Goal: Task Accomplishment & Management: Complete application form

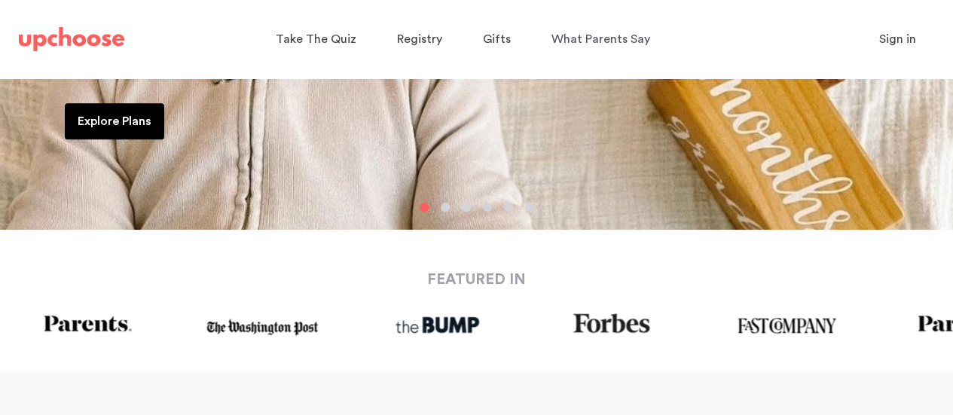
scroll to position [8, 0]
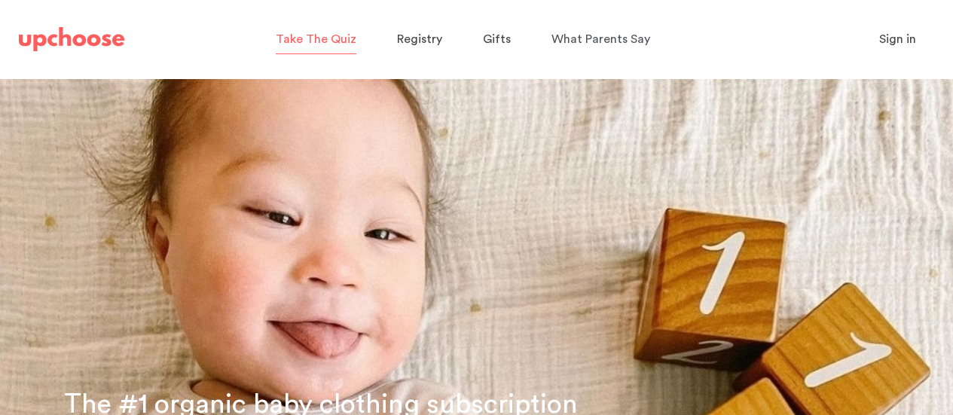
click at [285, 44] on span "Take The Quiz" at bounding box center [316, 39] width 81 height 12
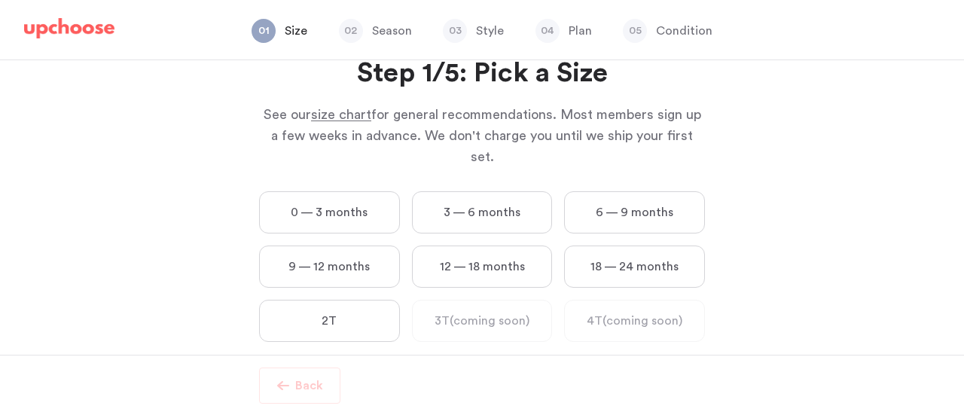
scroll to position [53, 0]
click at [314, 194] on label "0 — 3 months" at bounding box center [329, 212] width 141 height 42
click at [0, 0] on months "0 — 3 months" at bounding box center [0, 0] width 0 height 0
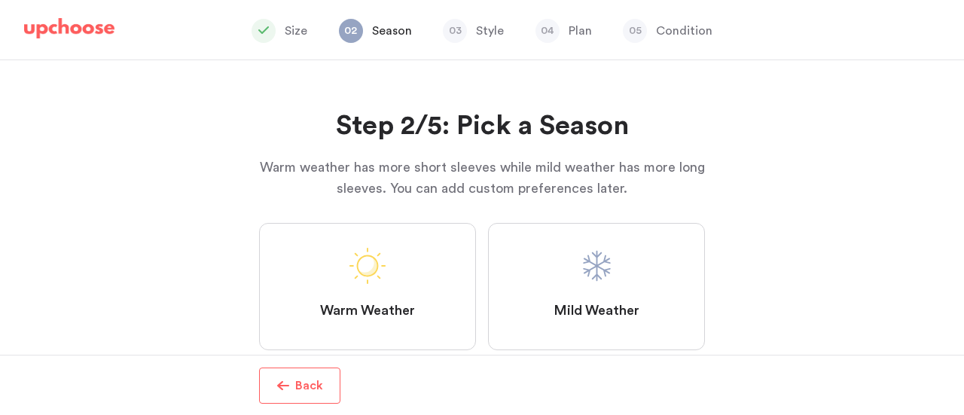
scroll to position [39, 0]
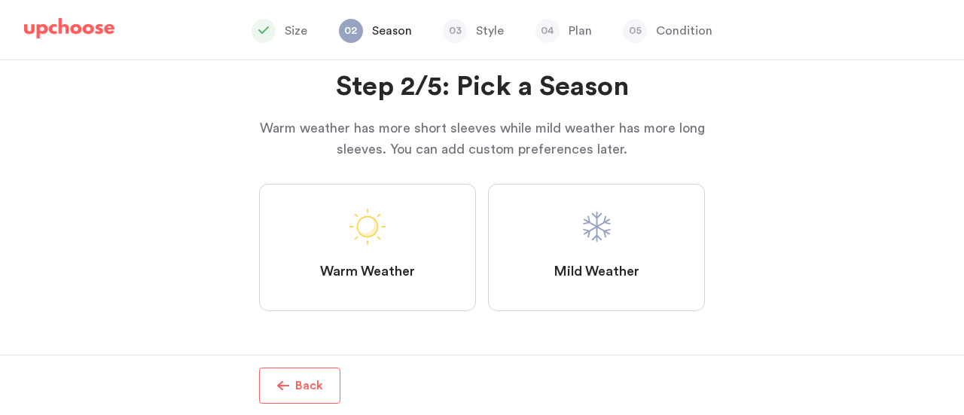
click at [627, 257] on label "Mild Weather" at bounding box center [596, 247] width 217 height 127
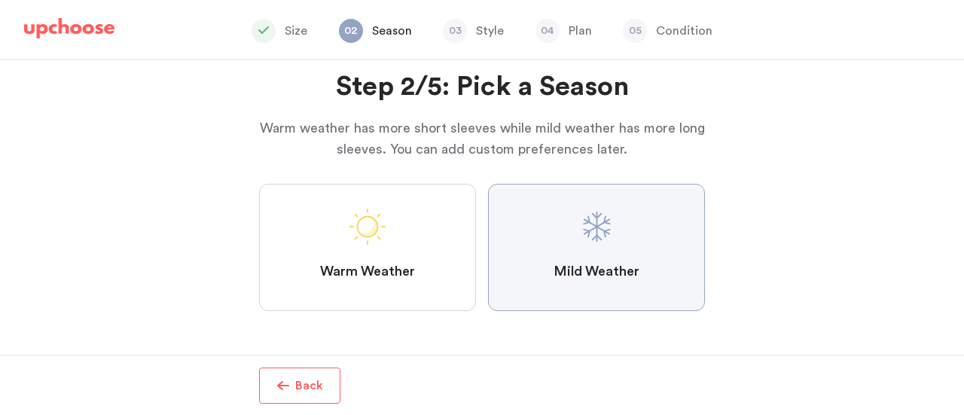
click at [0, 0] on Weather "Mild Weather" at bounding box center [0, 0] width 0 height 0
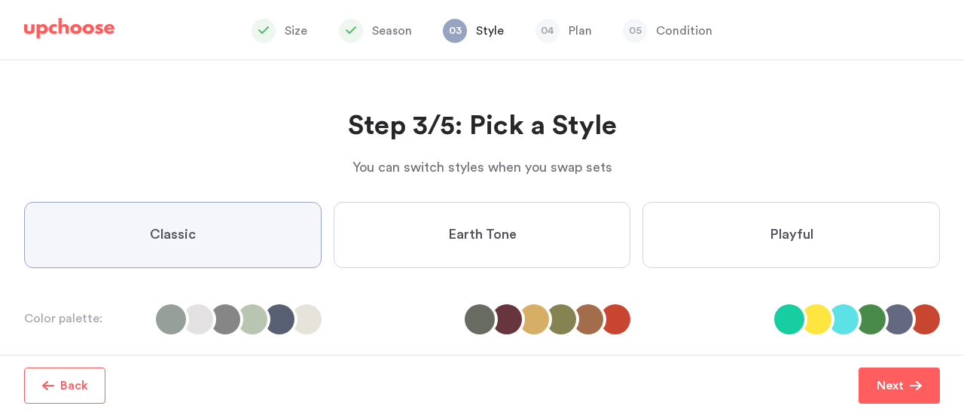
scroll to position [100, 0]
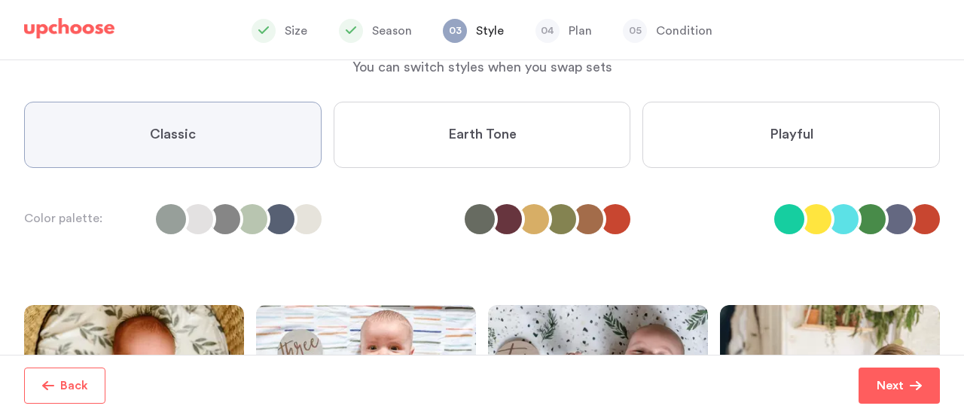
click at [520, 114] on label "Earth Tone" at bounding box center [483, 135] width 298 height 66
click at [0, 0] on Tone "Earth Tone" at bounding box center [0, 0] width 0 height 0
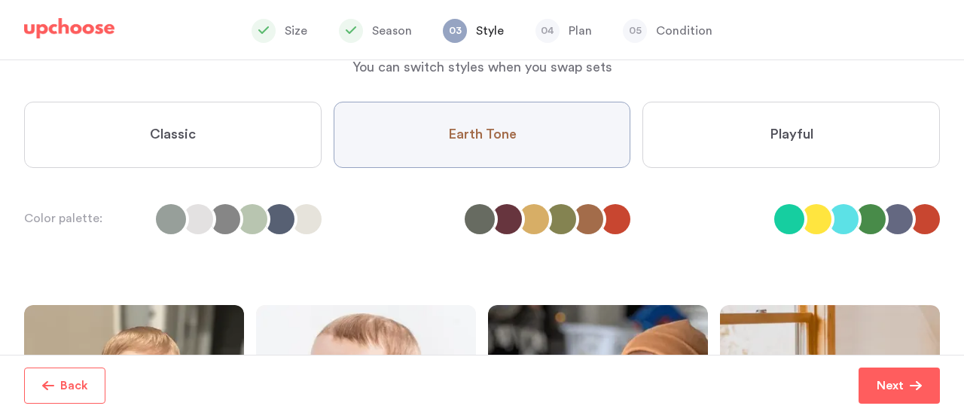
click at [761, 150] on label "Playful" at bounding box center [791, 135] width 298 height 66
click at [0, 0] on input "Playful" at bounding box center [0, 0] width 0 height 0
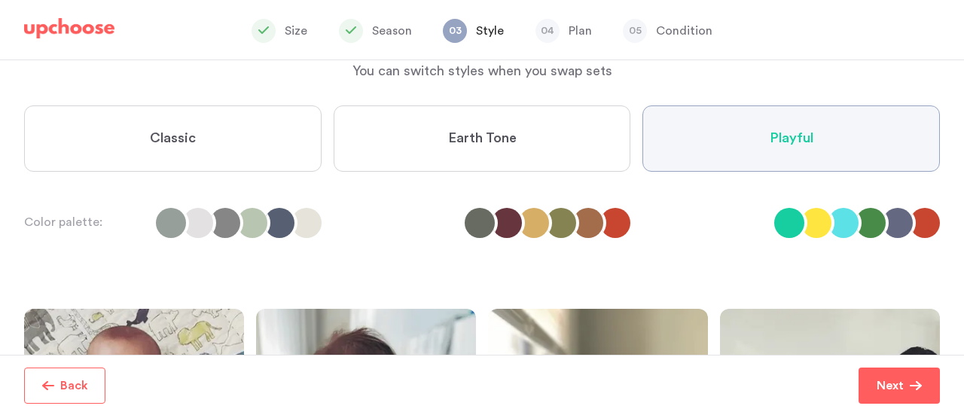
scroll to position [94, 0]
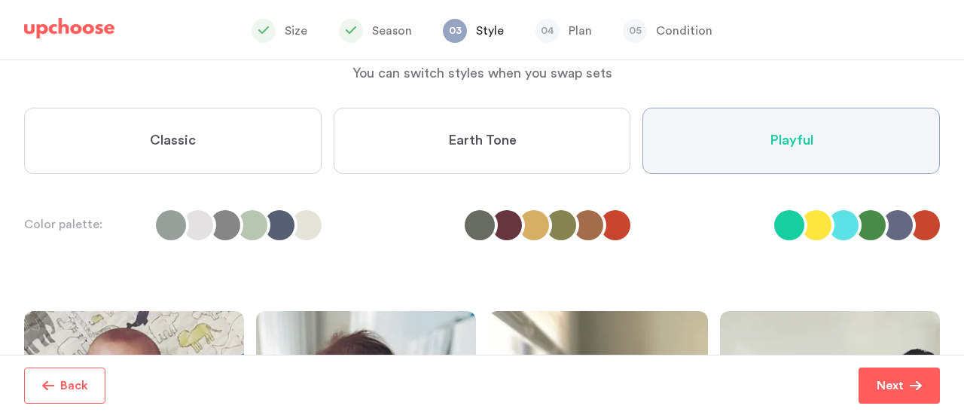
click at [476, 126] on label "Earth Tone" at bounding box center [483, 141] width 298 height 66
click at [0, 0] on Tone "Earth Tone" at bounding box center [0, 0] width 0 height 0
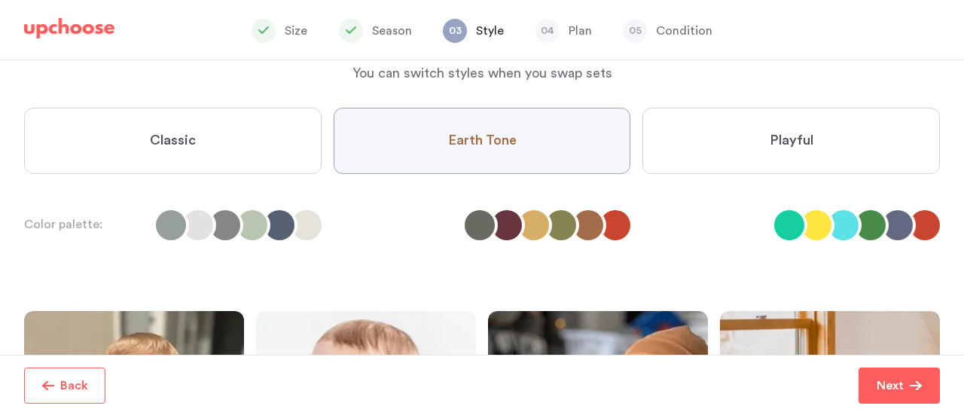
click at [244, 121] on label "Classic" at bounding box center [173, 141] width 298 height 66
click at [0, 0] on input "Classic" at bounding box center [0, 0] width 0 height 0
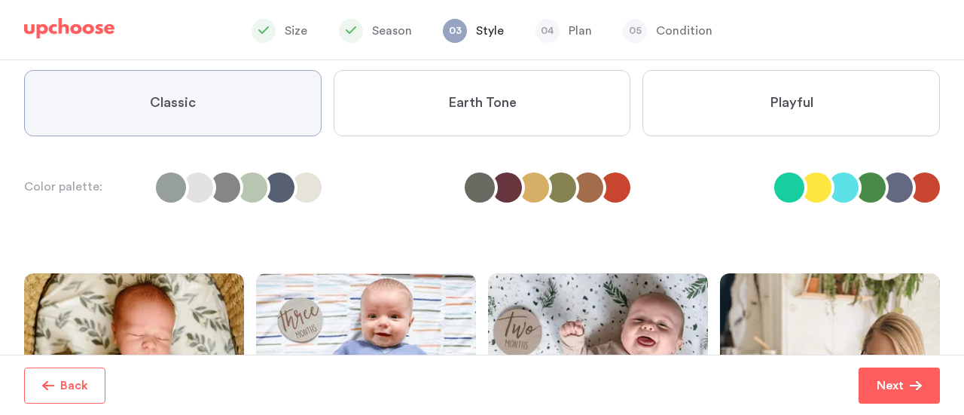
click at [449, 99] on span "Earth Tone" at bounding box center [482, 103] width 69 height 18
click at [0, 0] on Tone "Earth Tone" at bounding box center [0, 0] width 0 height 0
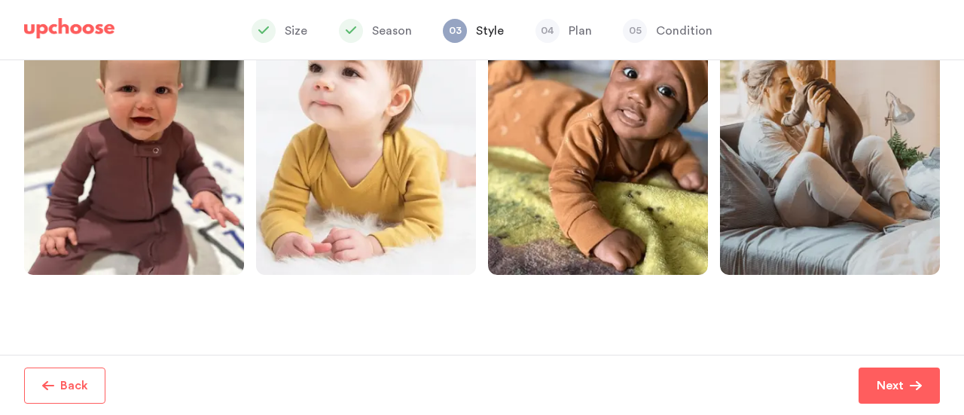
scroll to position [406, 0]
click at [896, 368] on button "Next" at bounding box center [899, 386] width 81 height 36
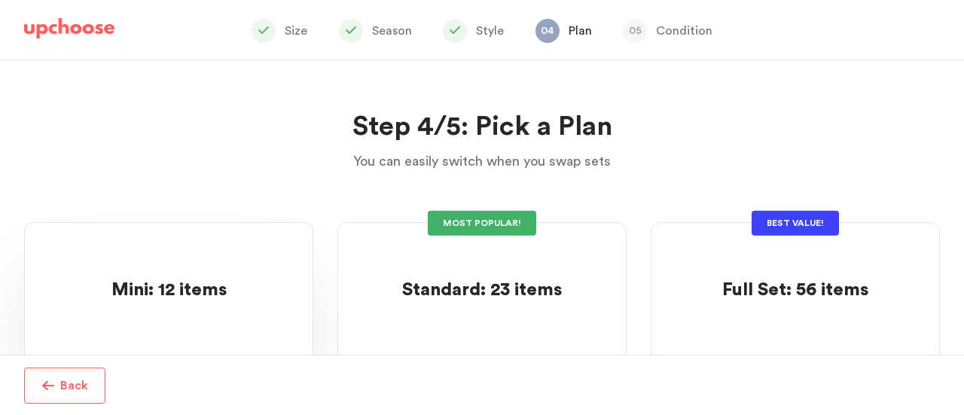
click at [179, 279] on p "Mini: 12 items" at bounding box center [168, 291] width 115 height 24
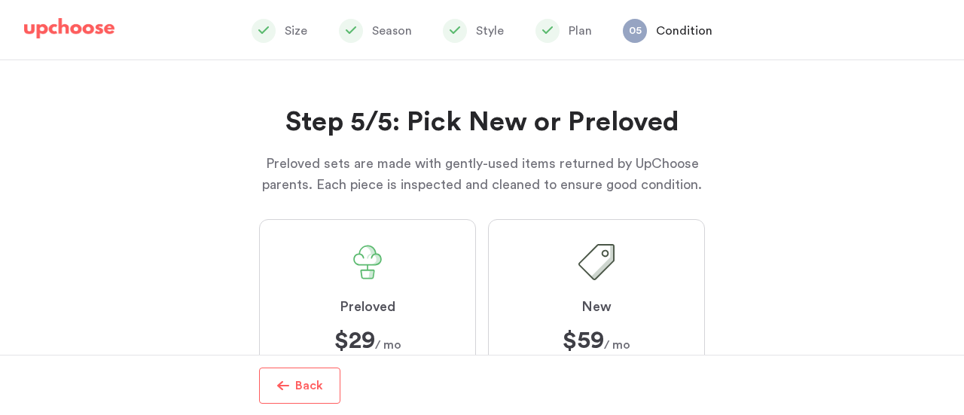
scroll to position [5, 0]
click at [305, 372] on button "Back" at bounding box center [299, 386] width 81 height 36
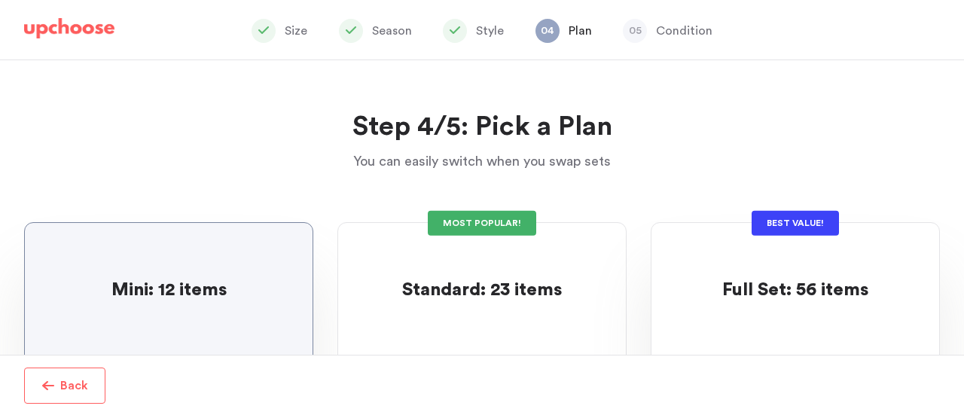
click at [765, 262] on p at bounding box center [795, 267] width 146 height 24
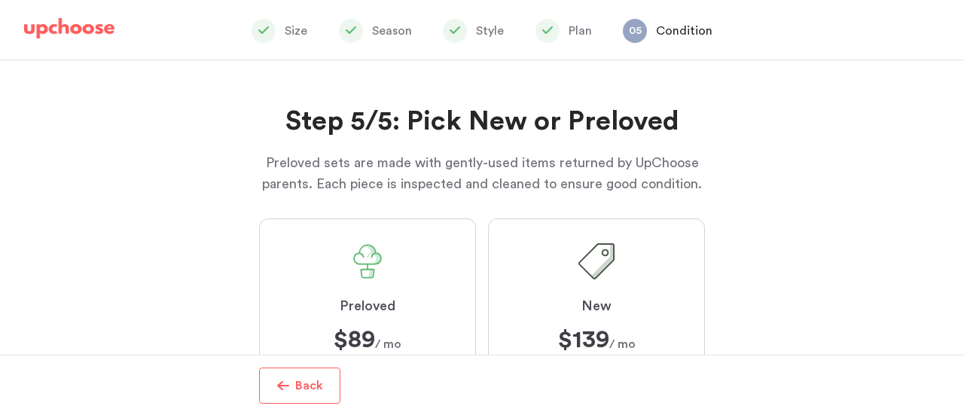
scroll to position [83, 0]
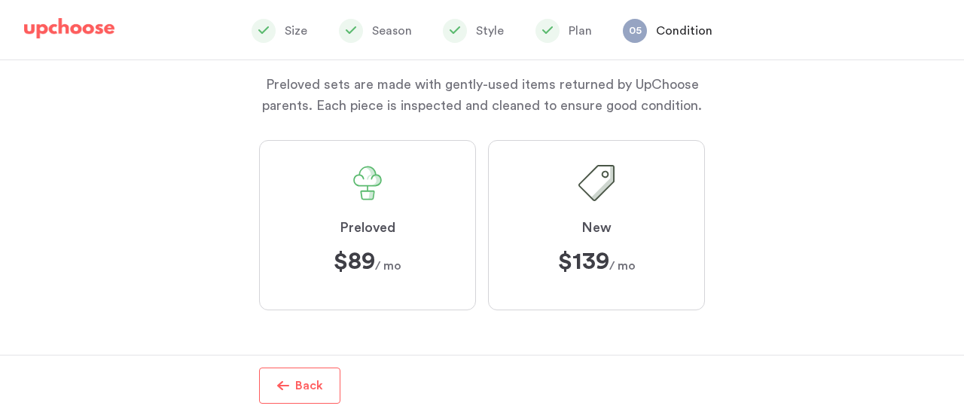
click at [280, 373] on button "Back" at bounding box center [299, 386] width 81 height 36
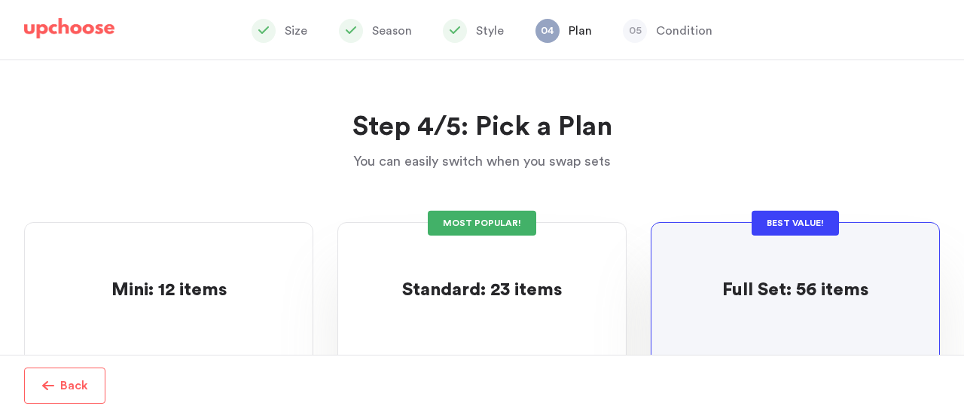
click at [488, 329] on div at bounding box center [482, 317] width 240 height 29
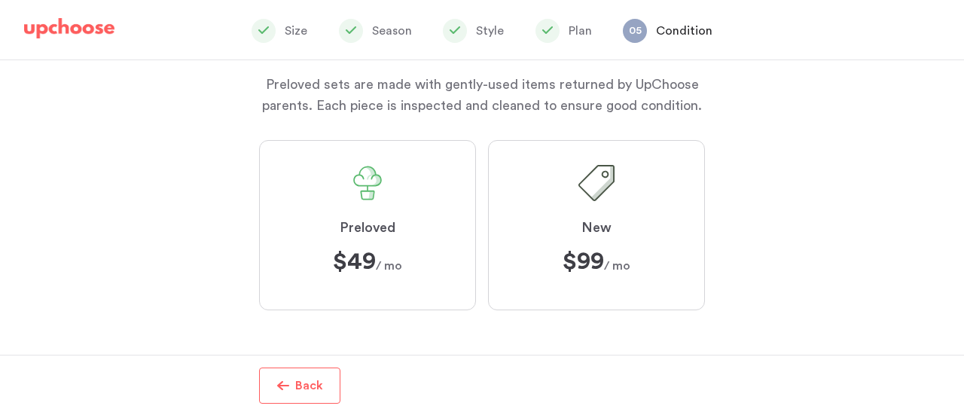
click at [285, 393] on button "Back" at bounding box center [299, 386] width 81 height 36
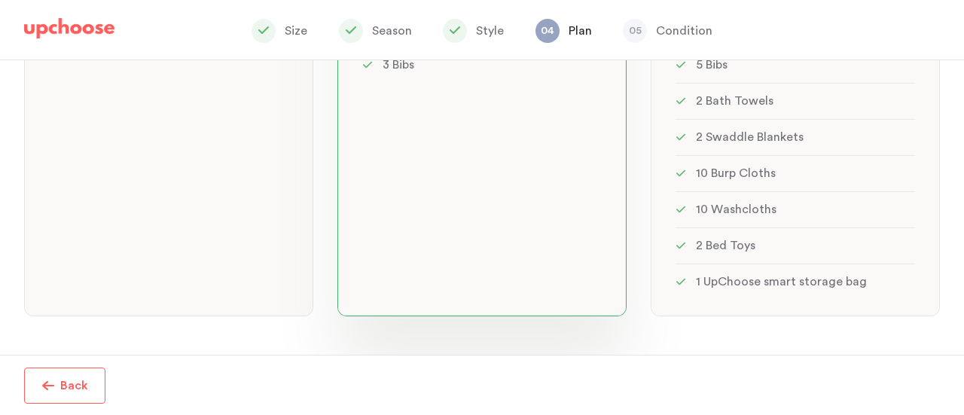
scroll to position [546, 0]
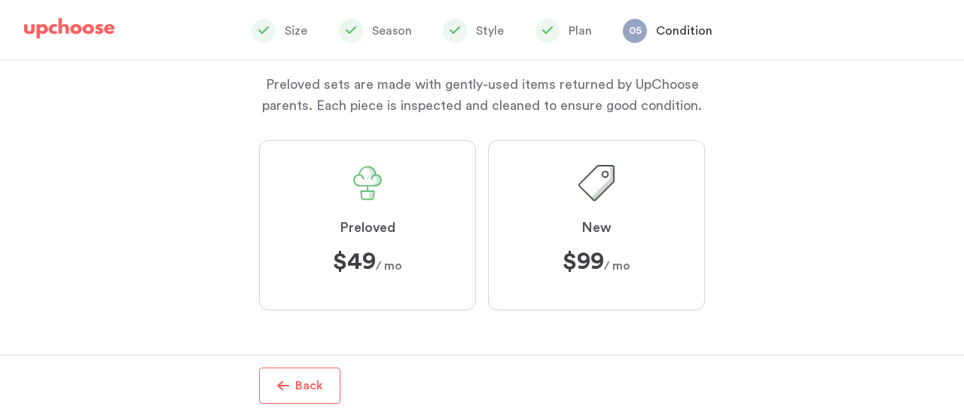
click at [366, 224] on span "Preloved" at bounding box center [368, 228] width 56 height 18
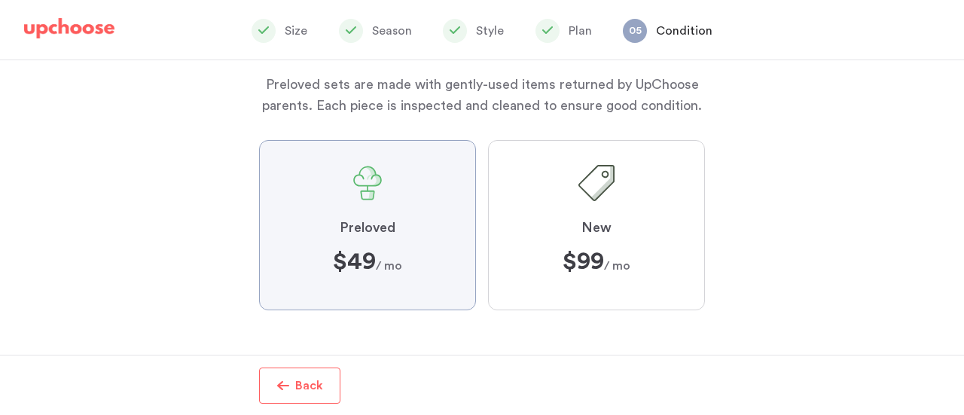
click at [0, 0] on input "Preloved $49 $49 / mo" at bounding box center [0, 0] width 0 height 0
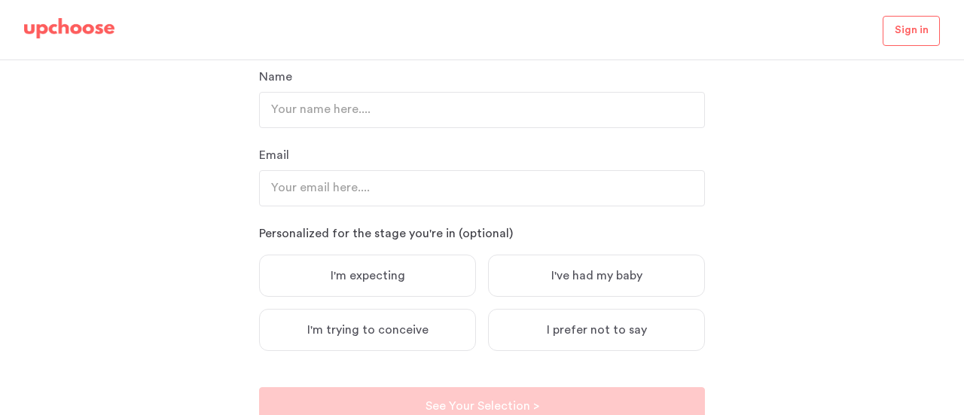
scroll to position [279, 0]
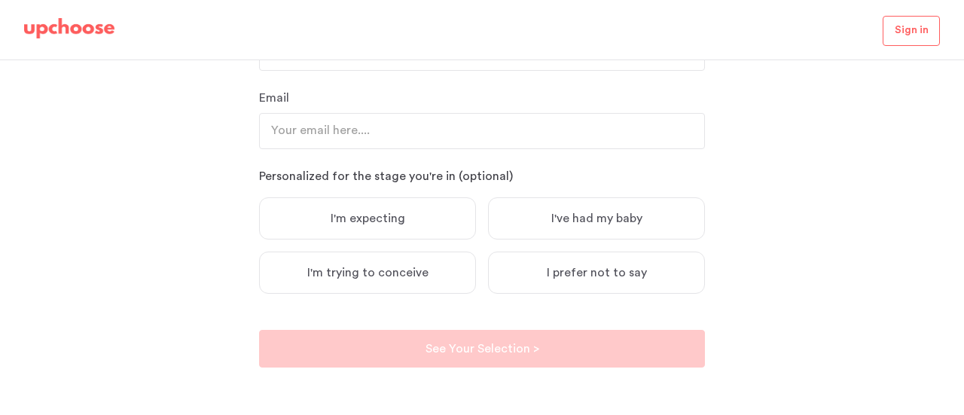
click at [405, 218] on label "I'm expecting" at bounding box center [367, 218] width 217 height 42
click at [0, 0] on input "I'm expecting" at bounding box center [0, 0] width 0 height 0
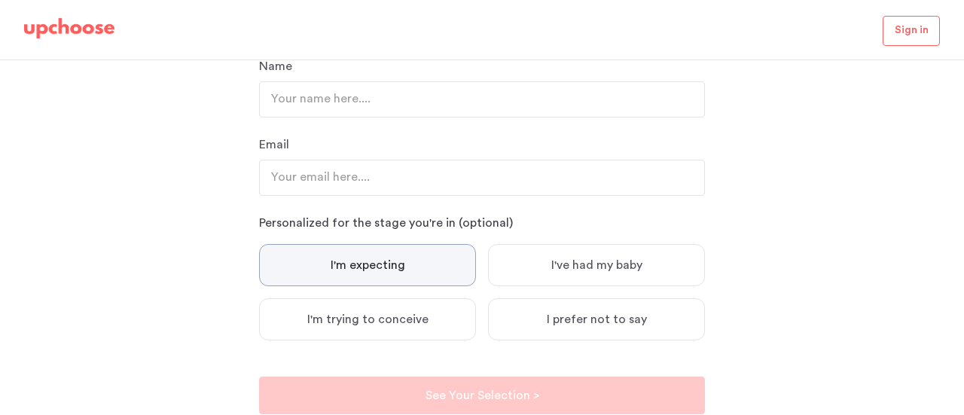
scroll to position [233, 0]
